Goal: Information Seeking & Learning: Learn about a topic

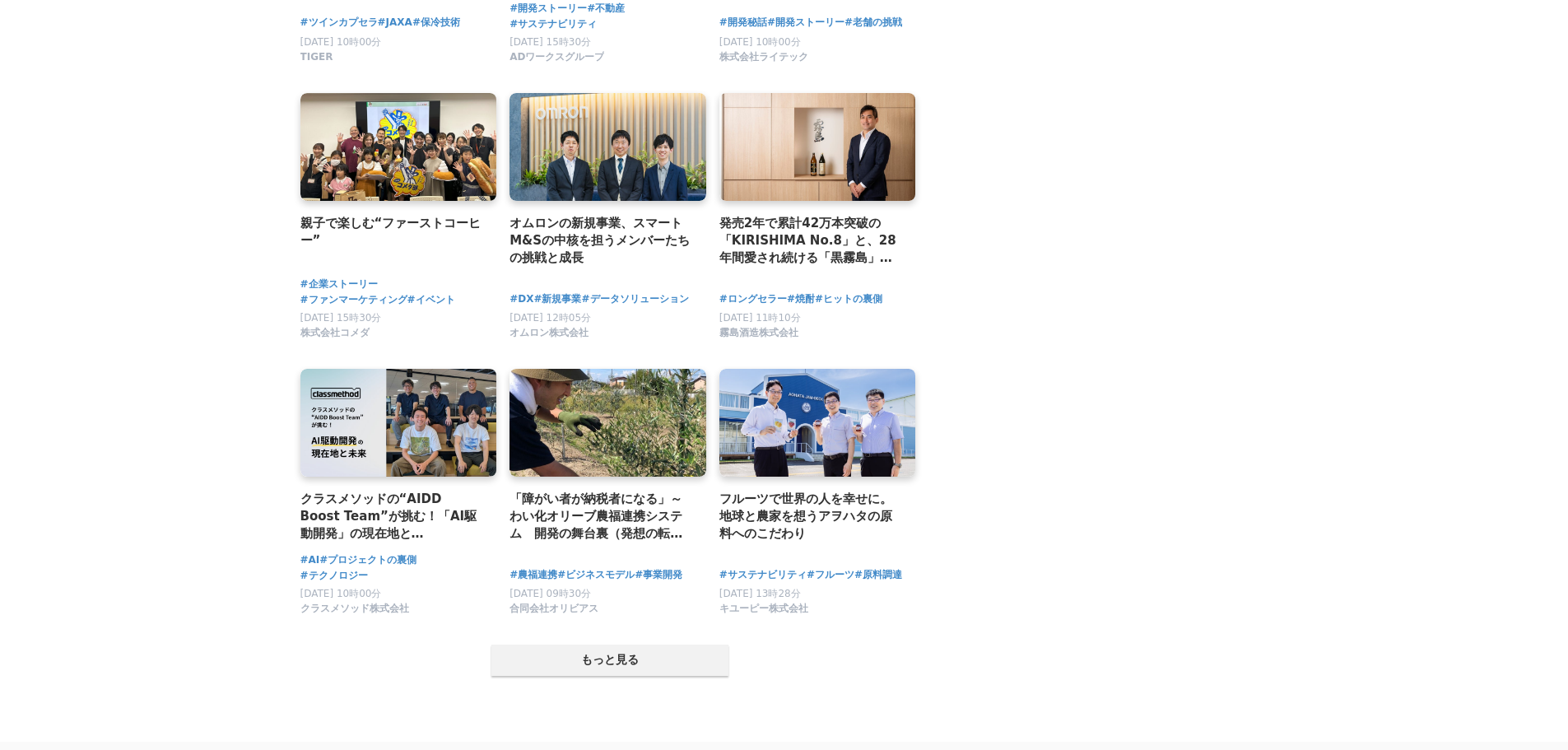
scroll to position [2881, 0]
click at [600, 644] on button "もっと見る" at bounding box center [610, 660] width 237 height 32
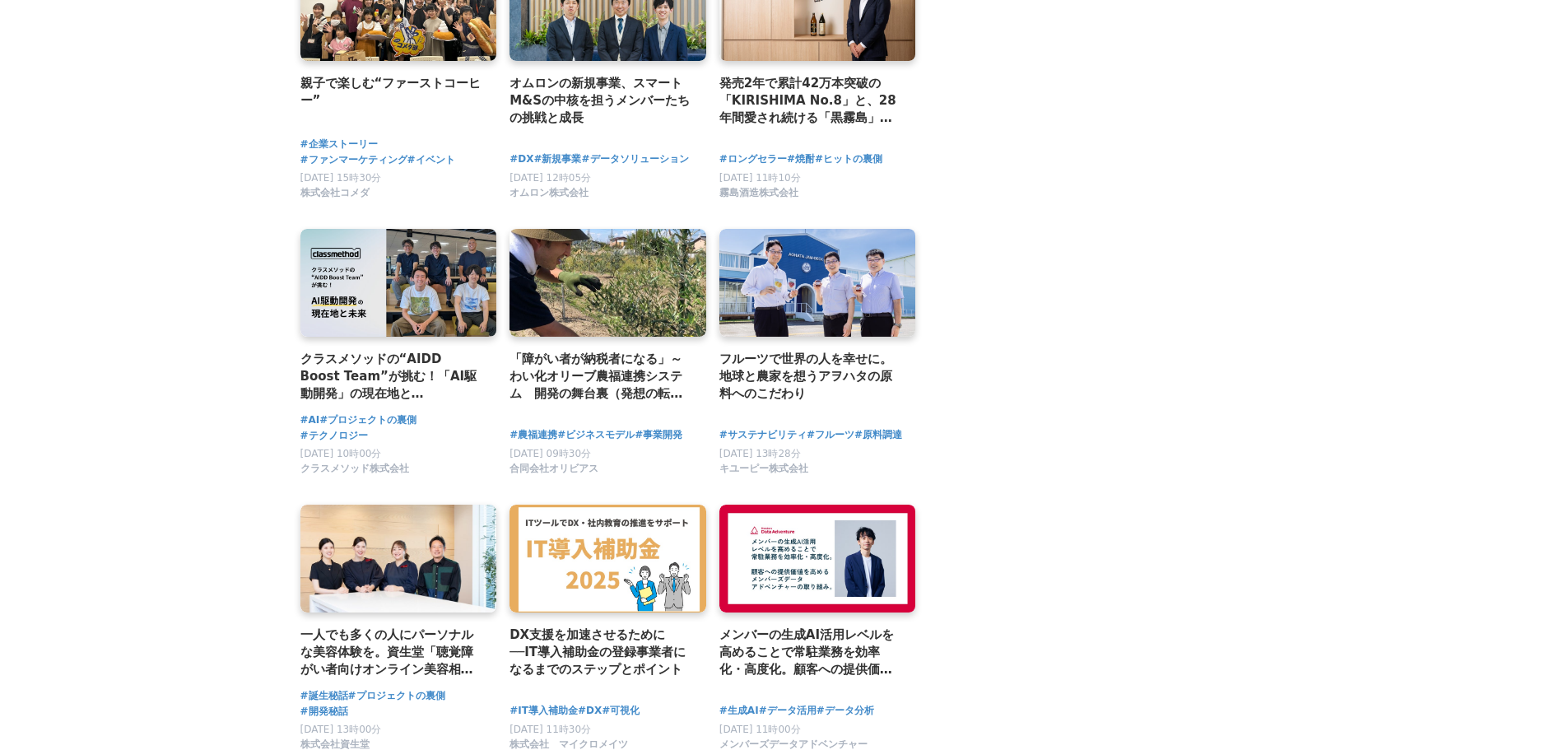
scroll to position [3211, 0]
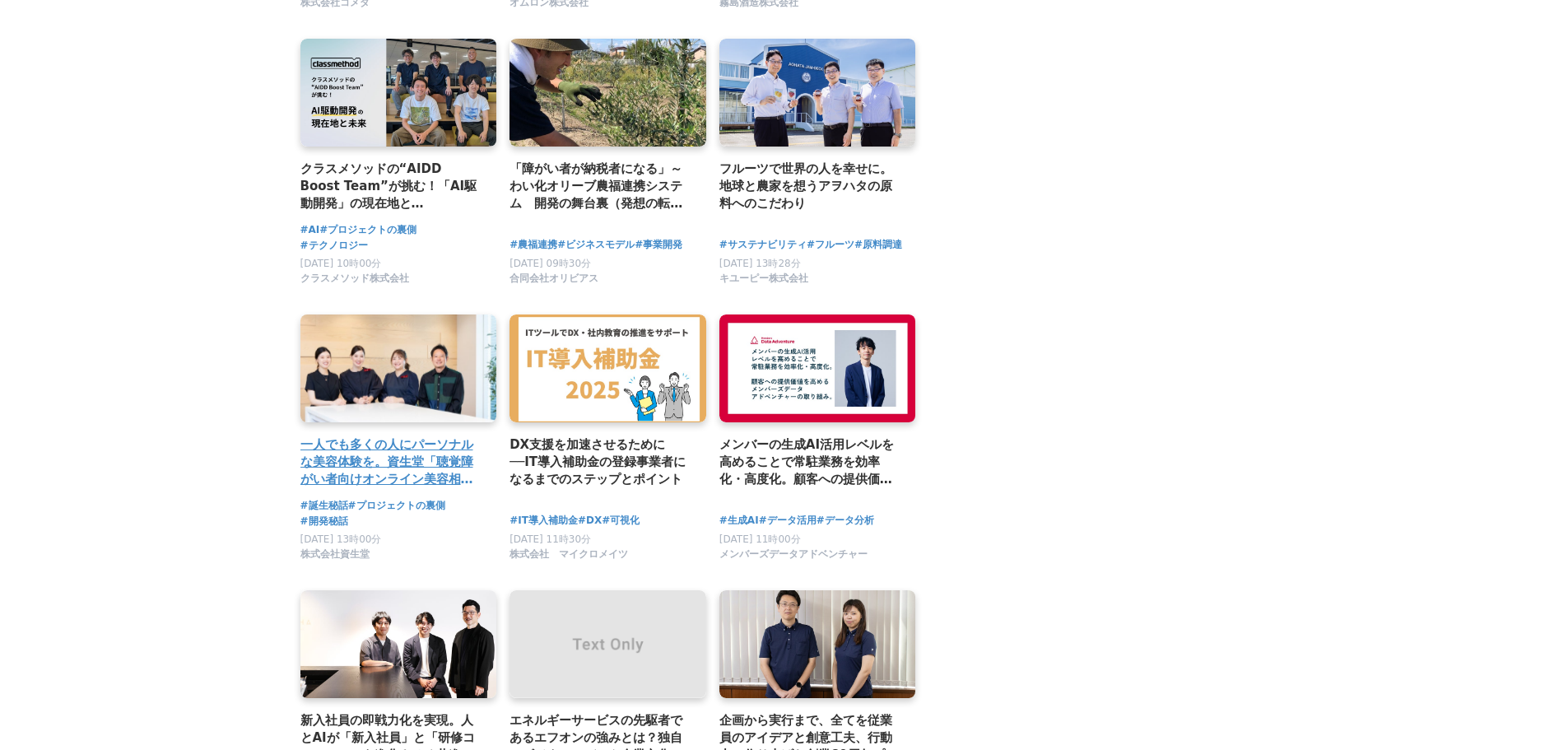
click at [438, 374] on link at bounding box center [399, 368] width 207 height 114
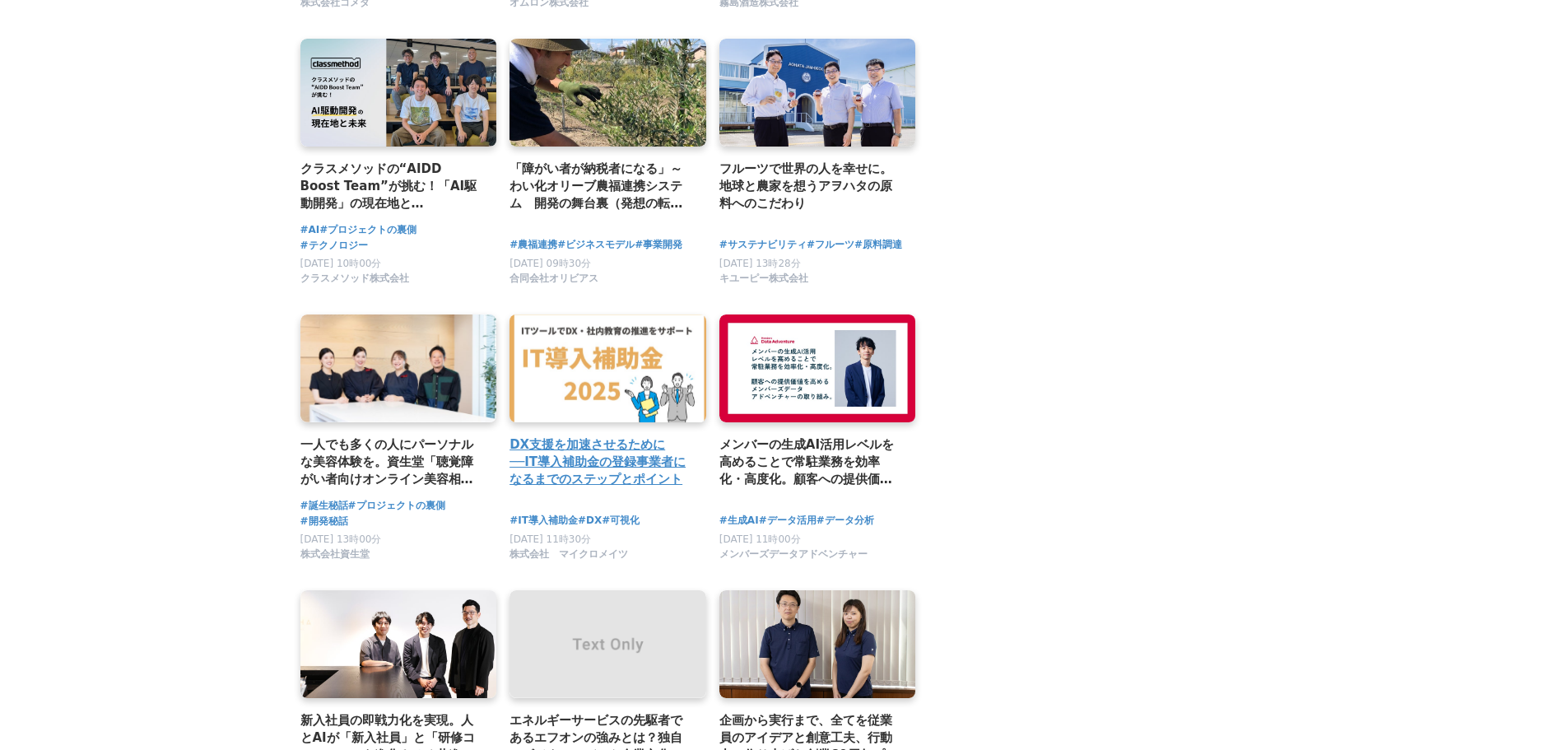
click at [614, 363] on link at bounding box center [607, 368] width 207 height 114
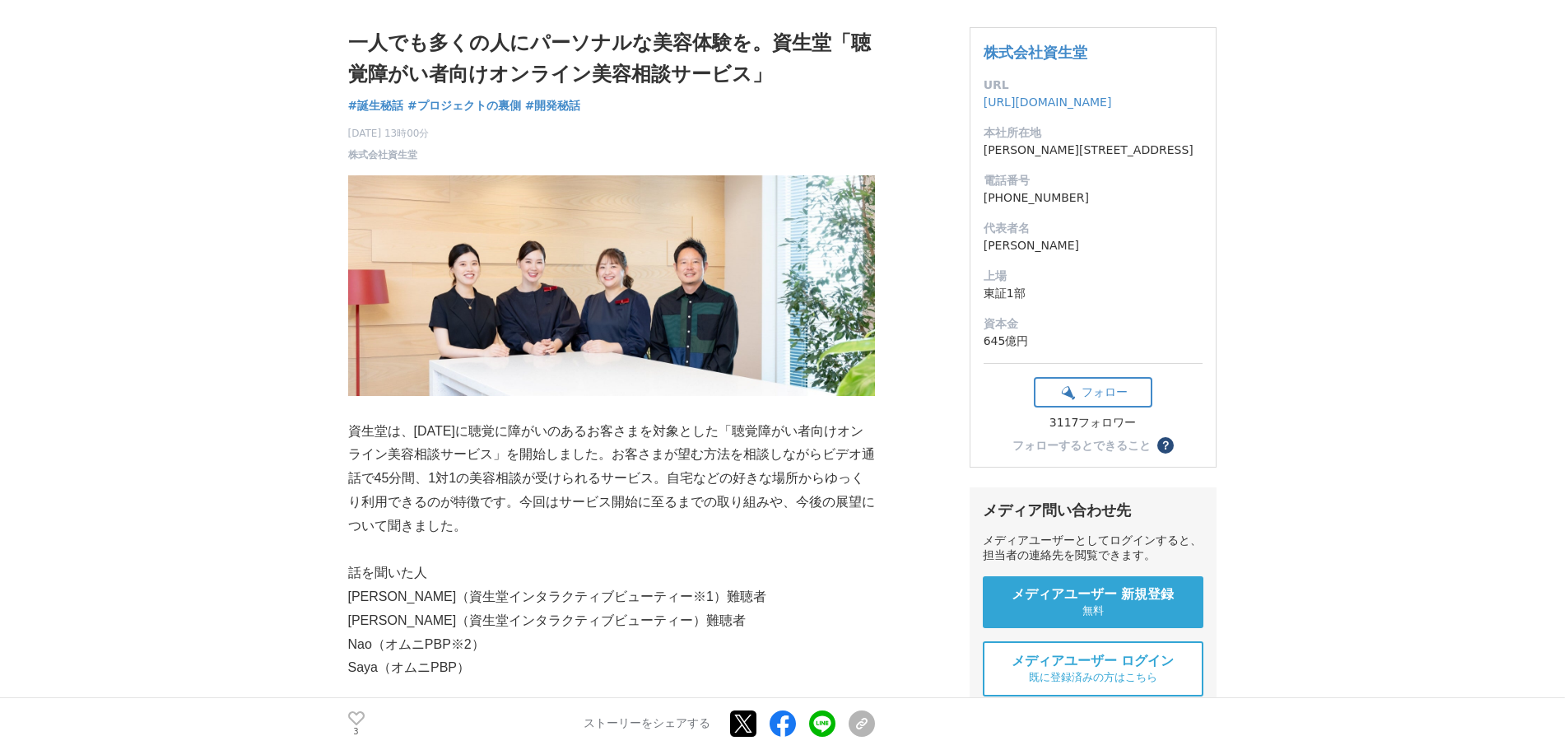
scroll to position [82, 0]
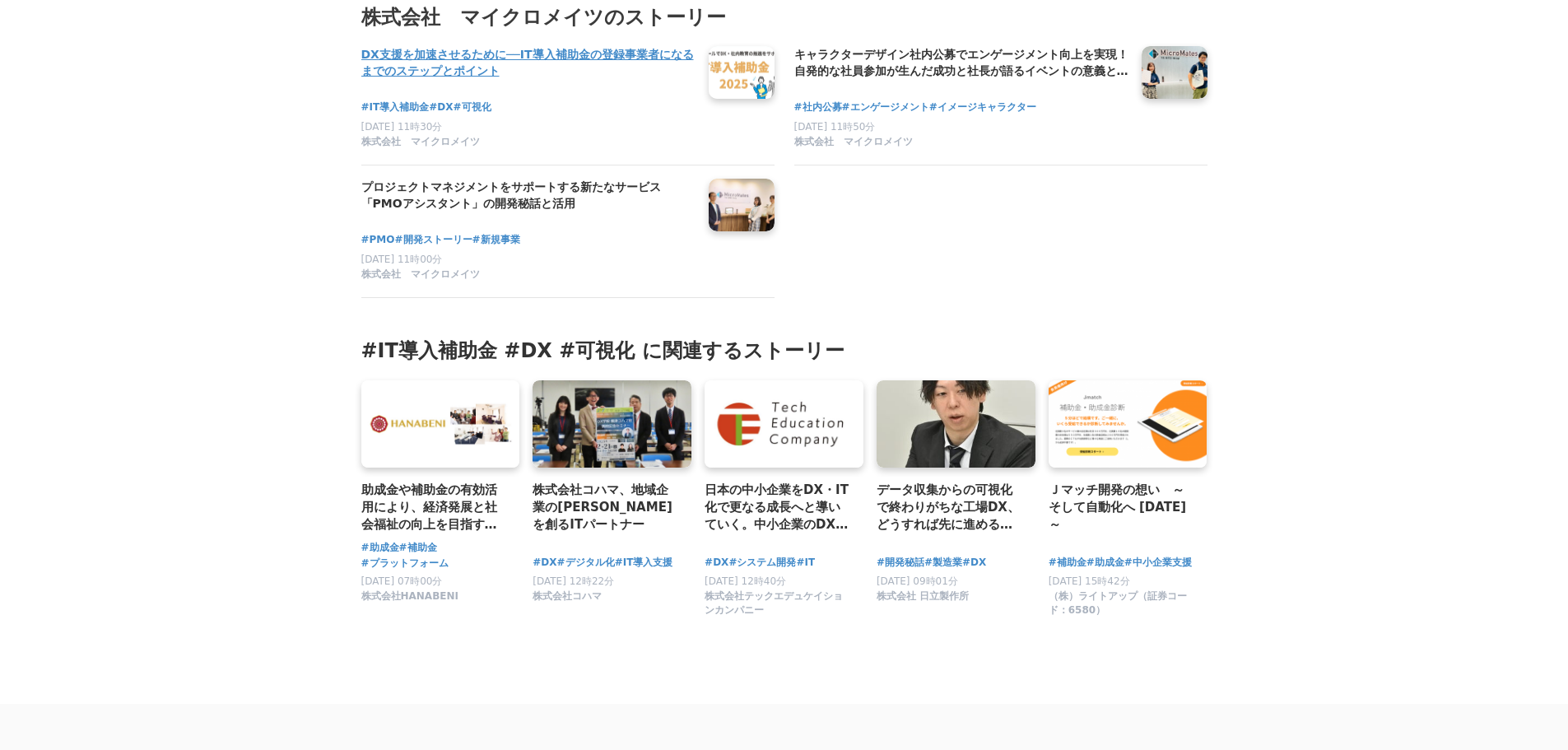
scroll to position [5021, 0]
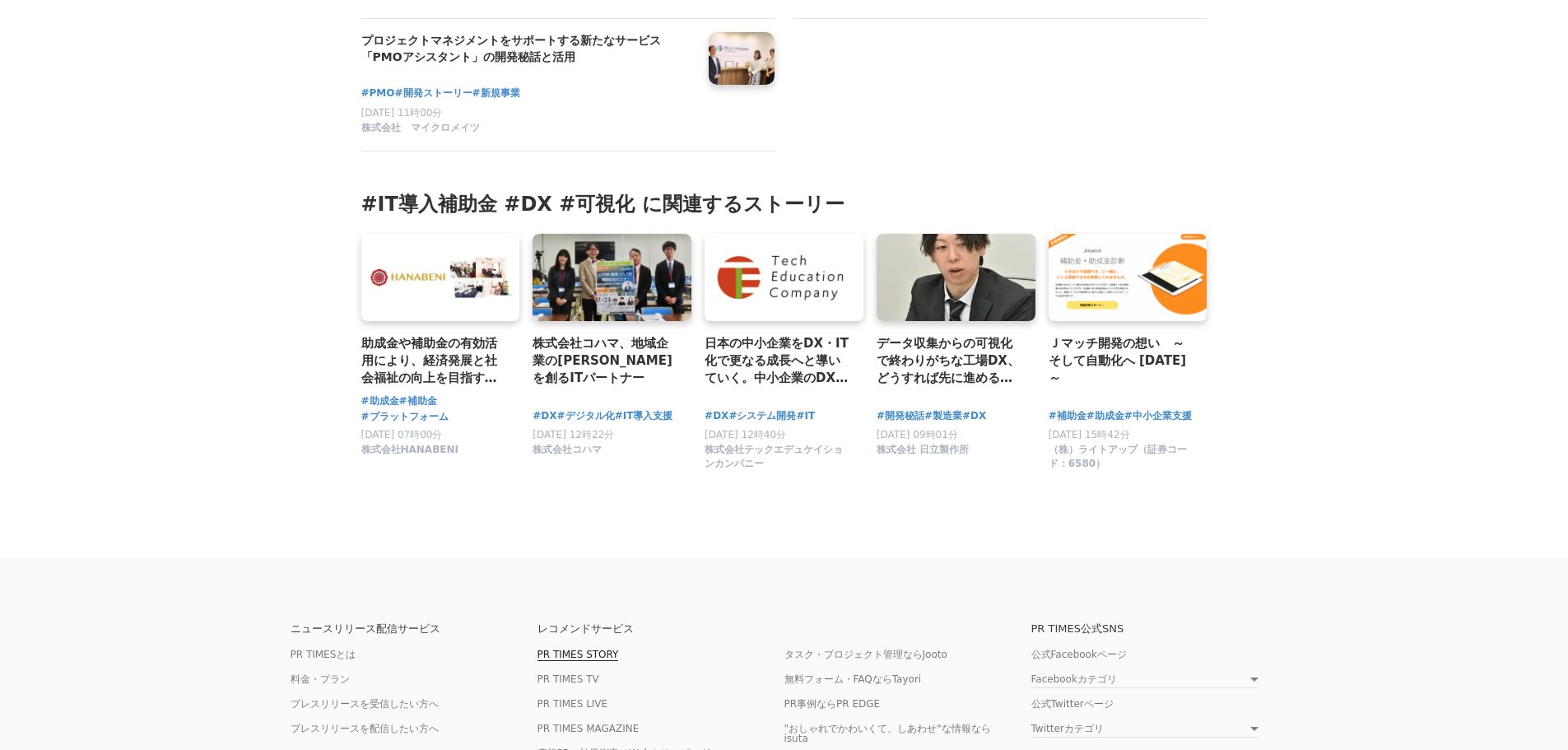
click at [588, 649] on link "PR TIMES STORY" at bounding box center [578, 655] width 81 height 12
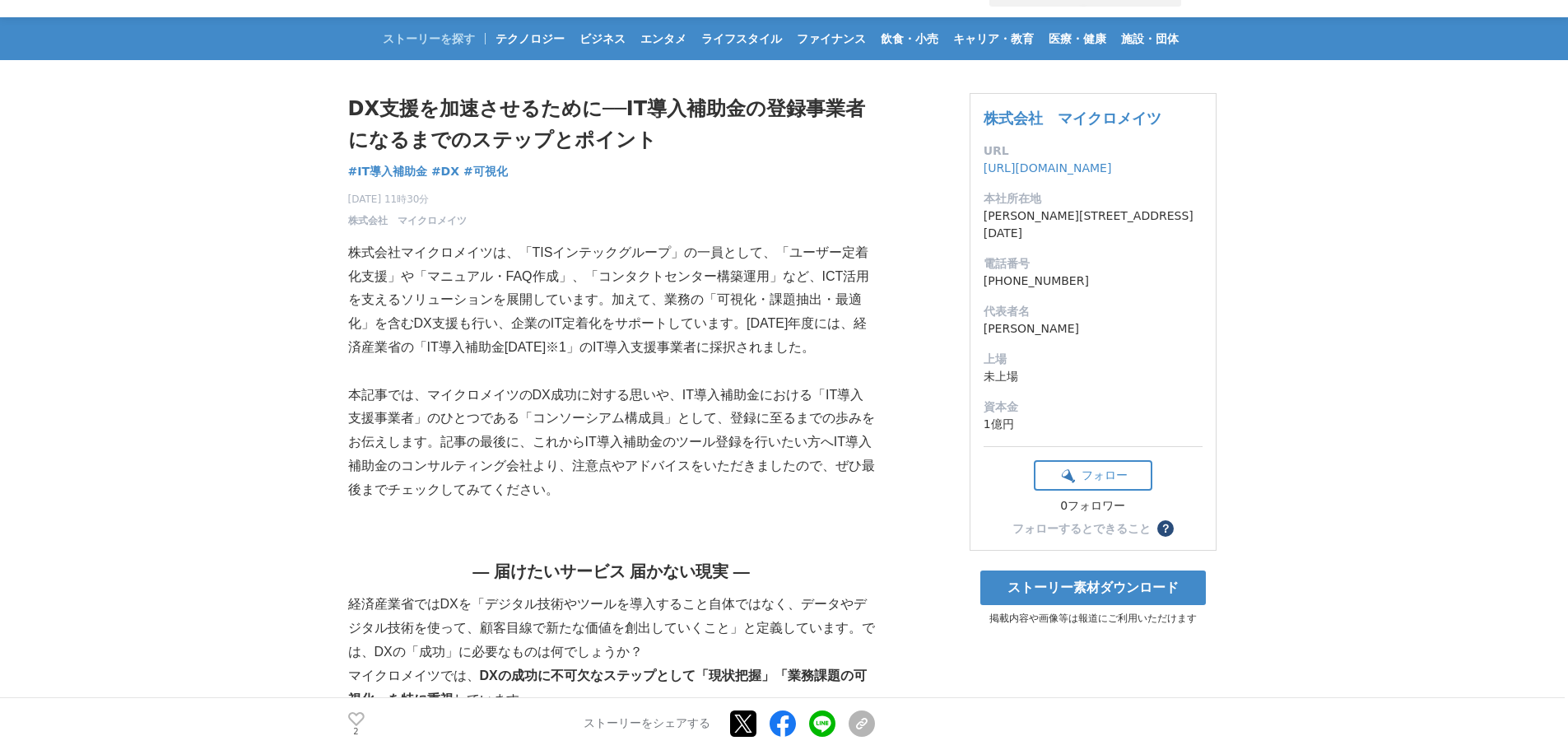
scroll to position [0, 0]
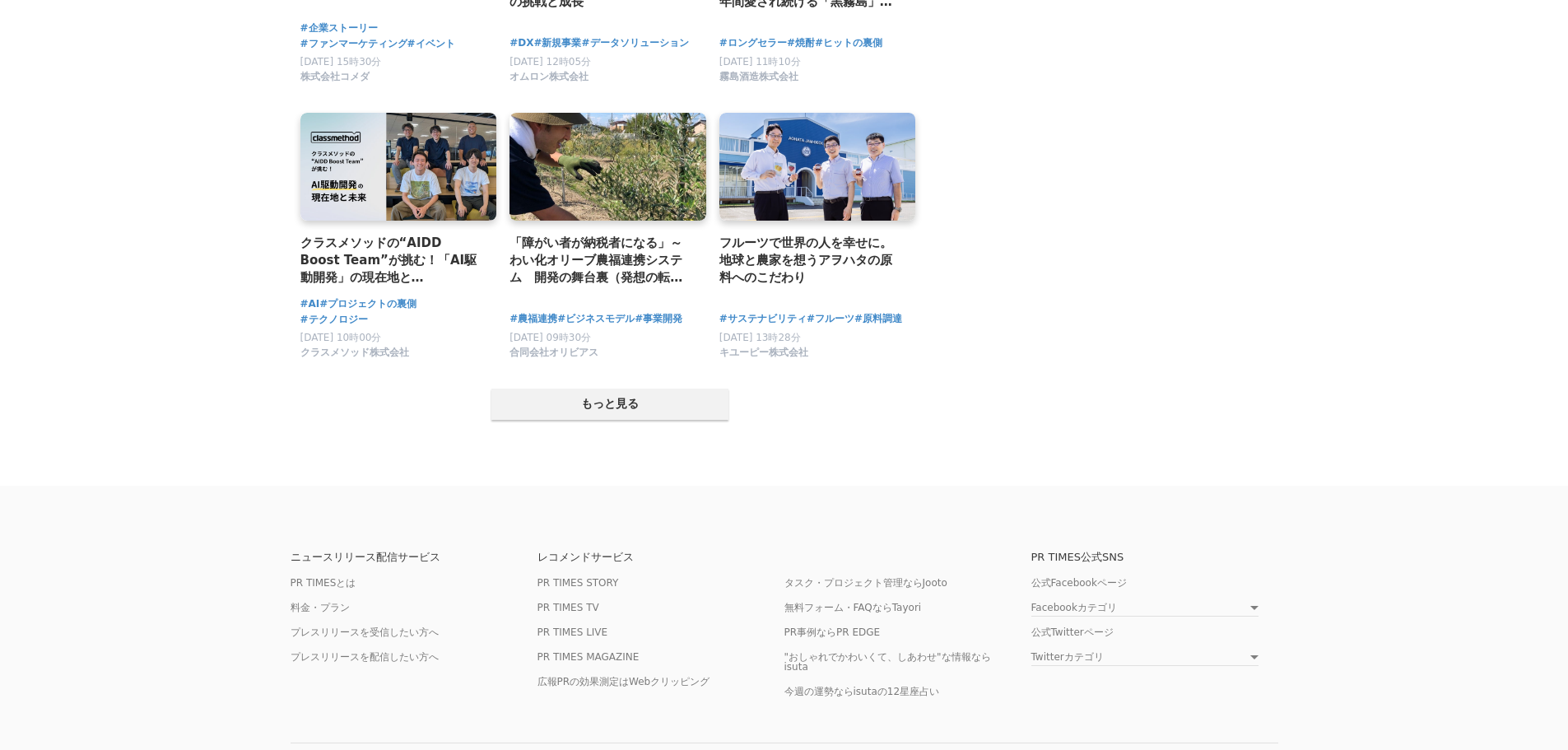
scroll to position [3097, 0]
